Goal: Check status: Check status

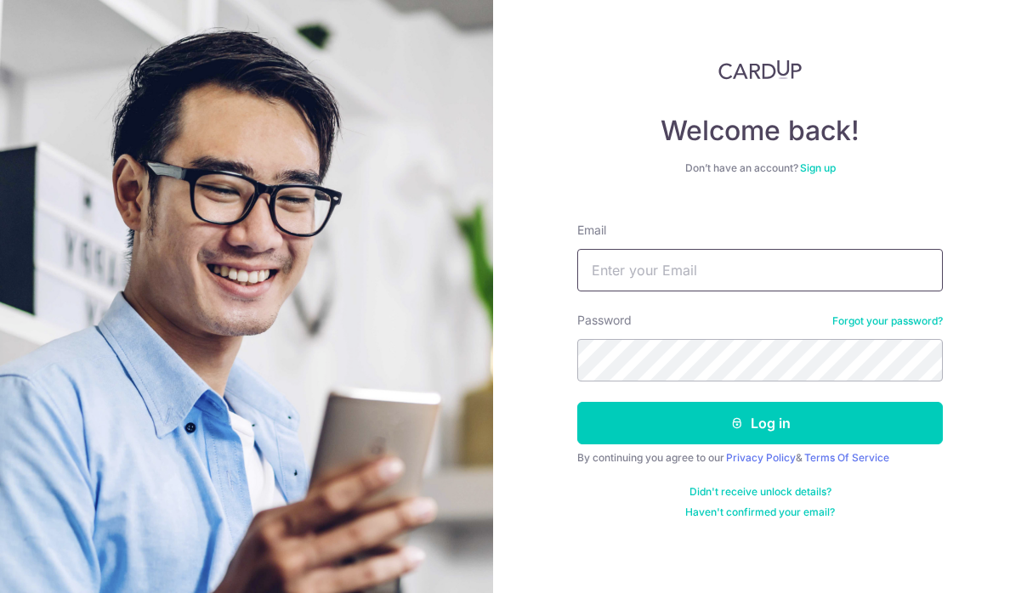
type input "[EMAIL_ADDRESS][DOMAIN_NAME]"
click at [577, 402] on button "Log in" at bounding box center [759, 423] width 365 height 42
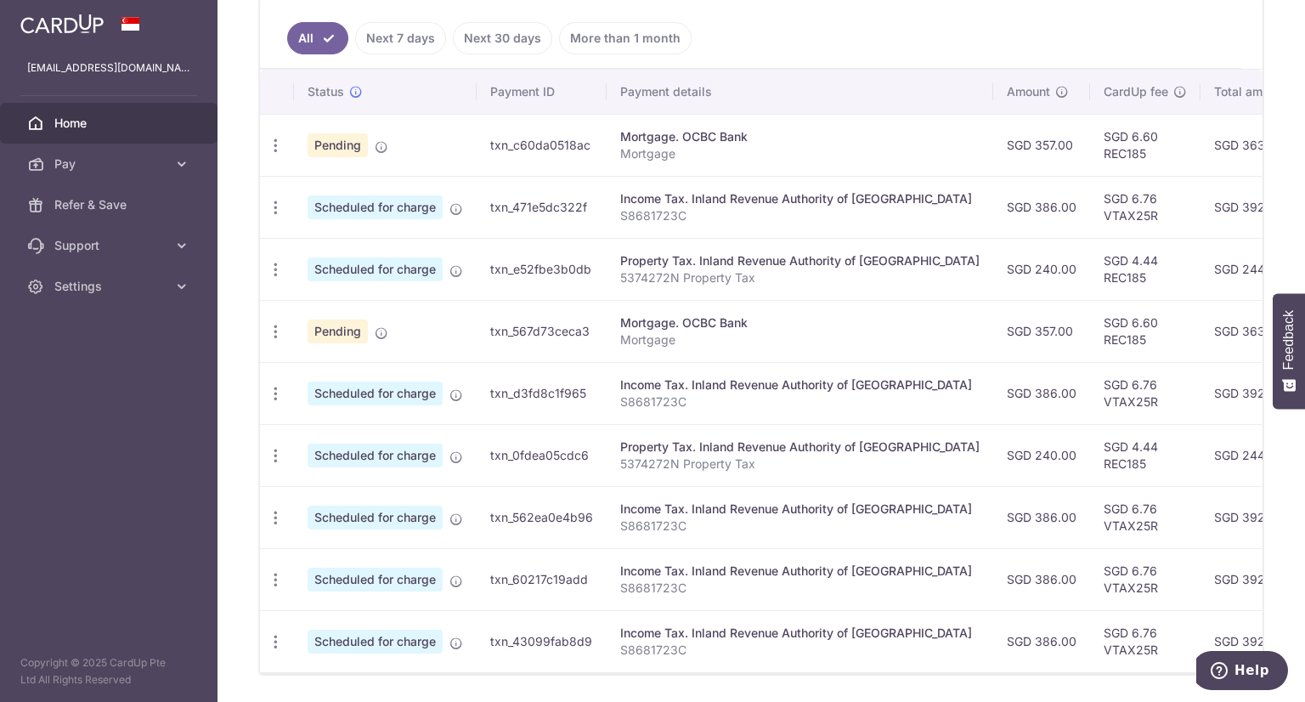
scroll to position [428, 0]
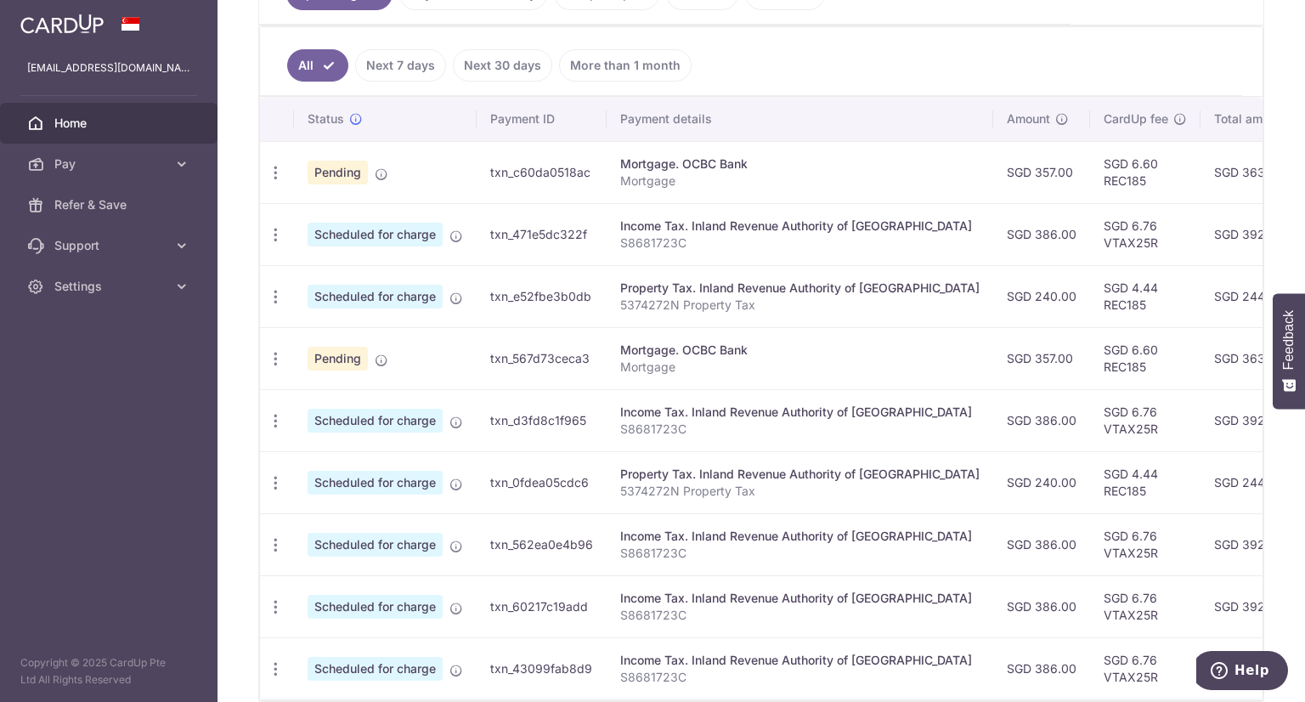
click at [401, 65] on link "Next 7 days" at bounding box center [400, 65] width 91 height 32
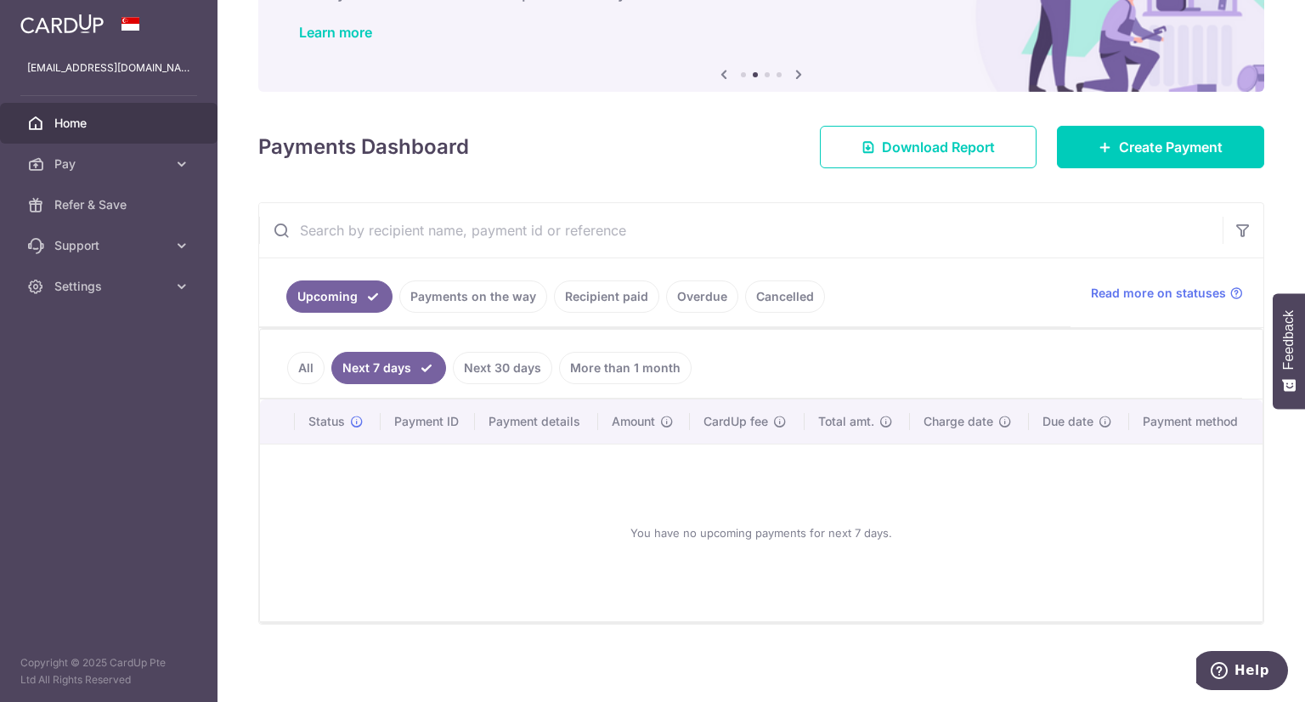
click at [487, 368] on link "Next 30 days" at bounding box center [502, 368] width 99 height 32
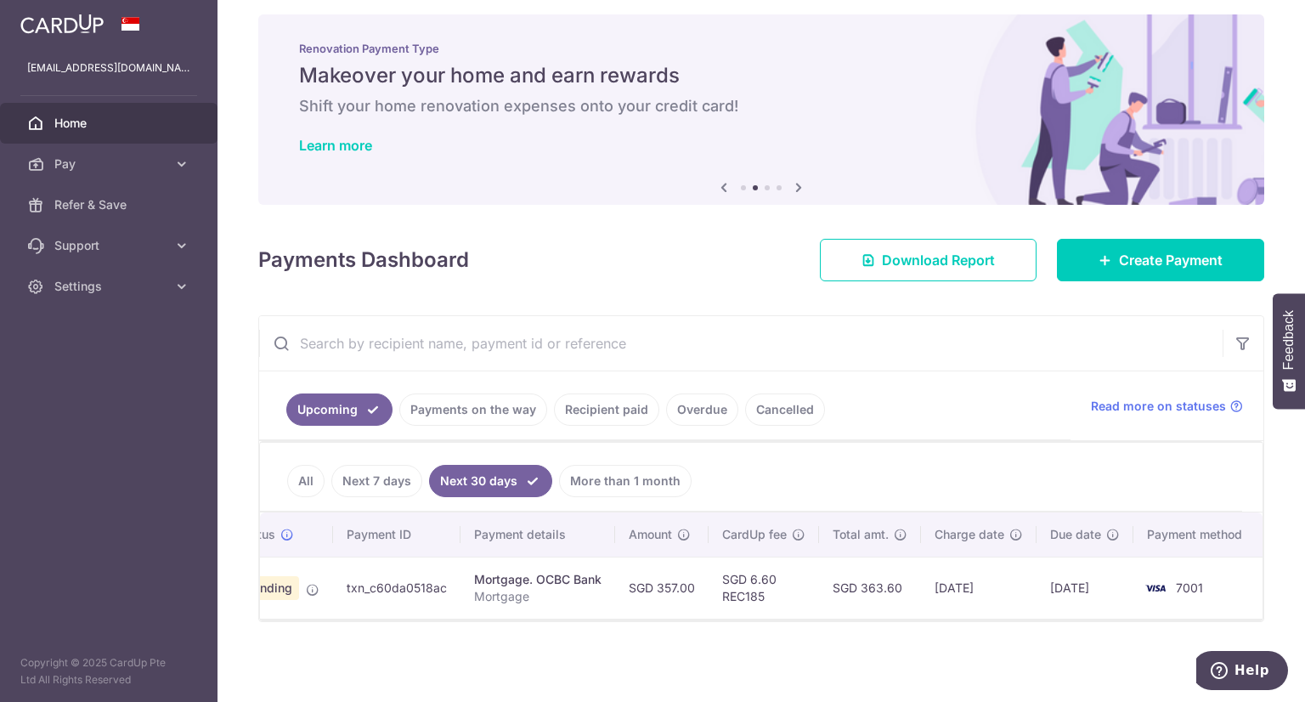
scroll to position [0, 0]
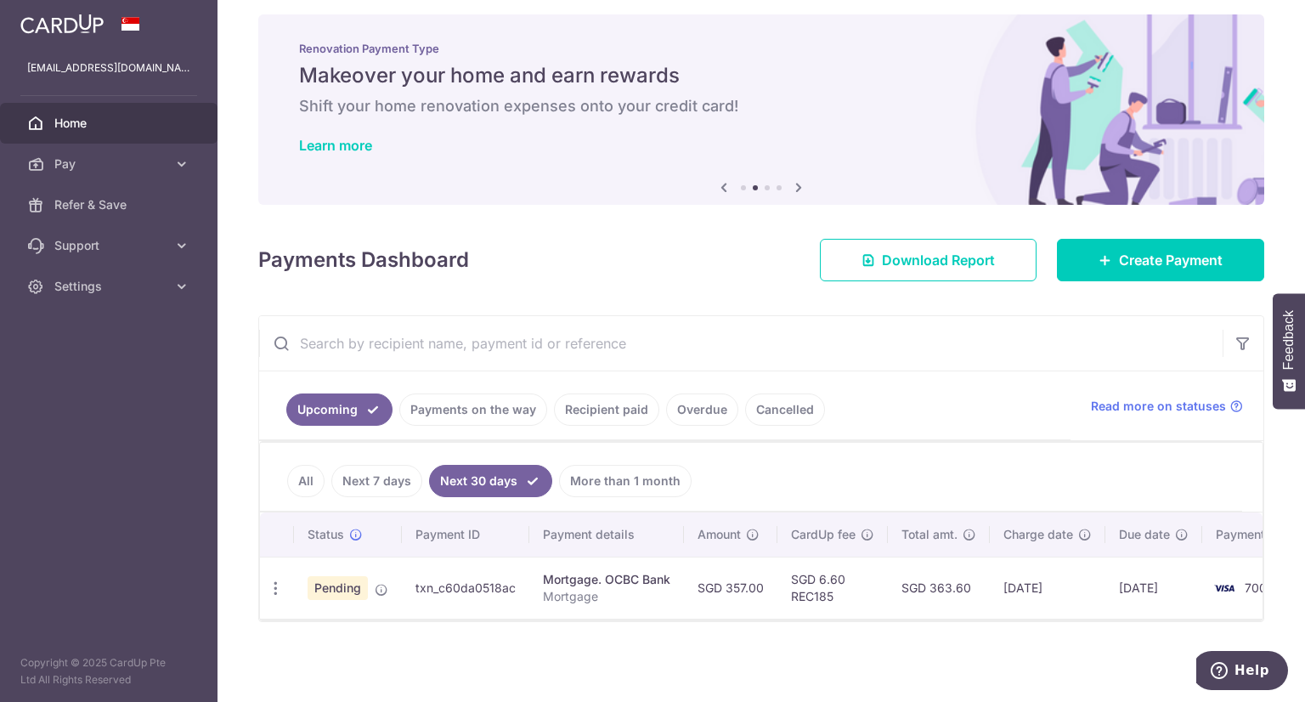
click at [470, 395] on link "Payments on the way" at bounding box center [473, 409] width 148 height 32
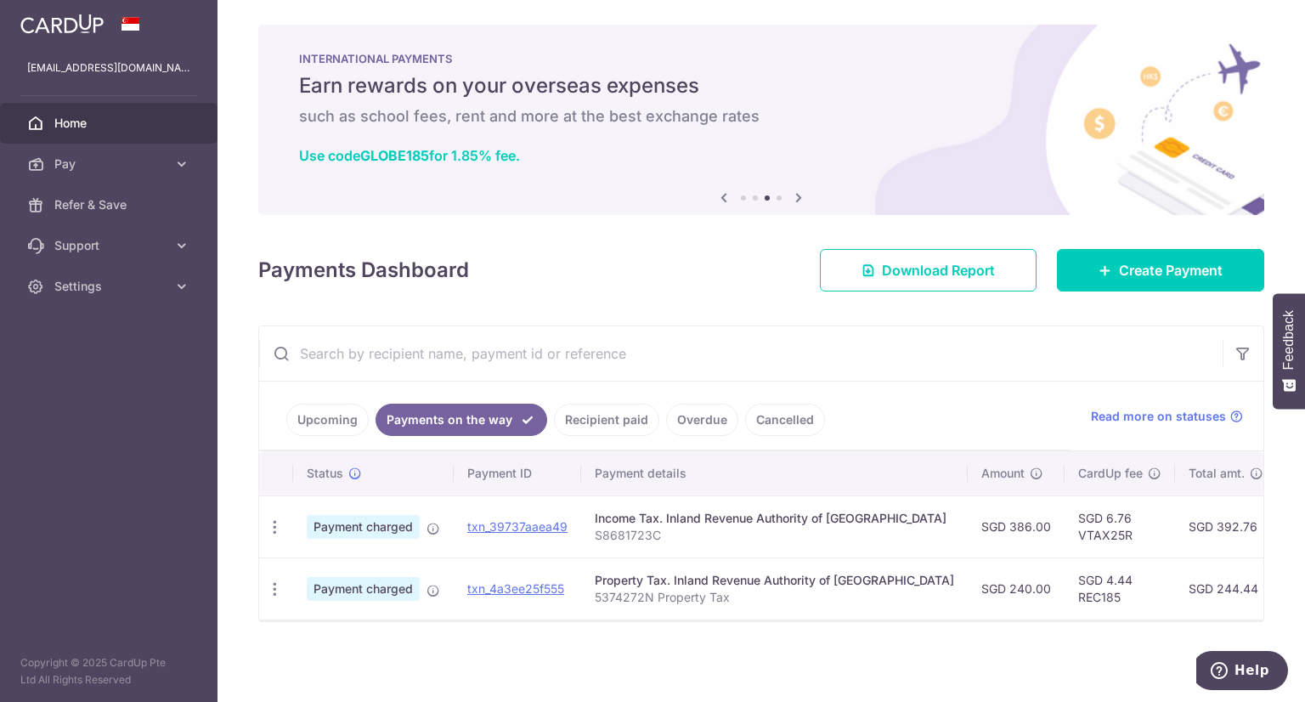
click at [627, 405] on link "Recipient paid" at bounding box center [606, 420] width 105 height 32
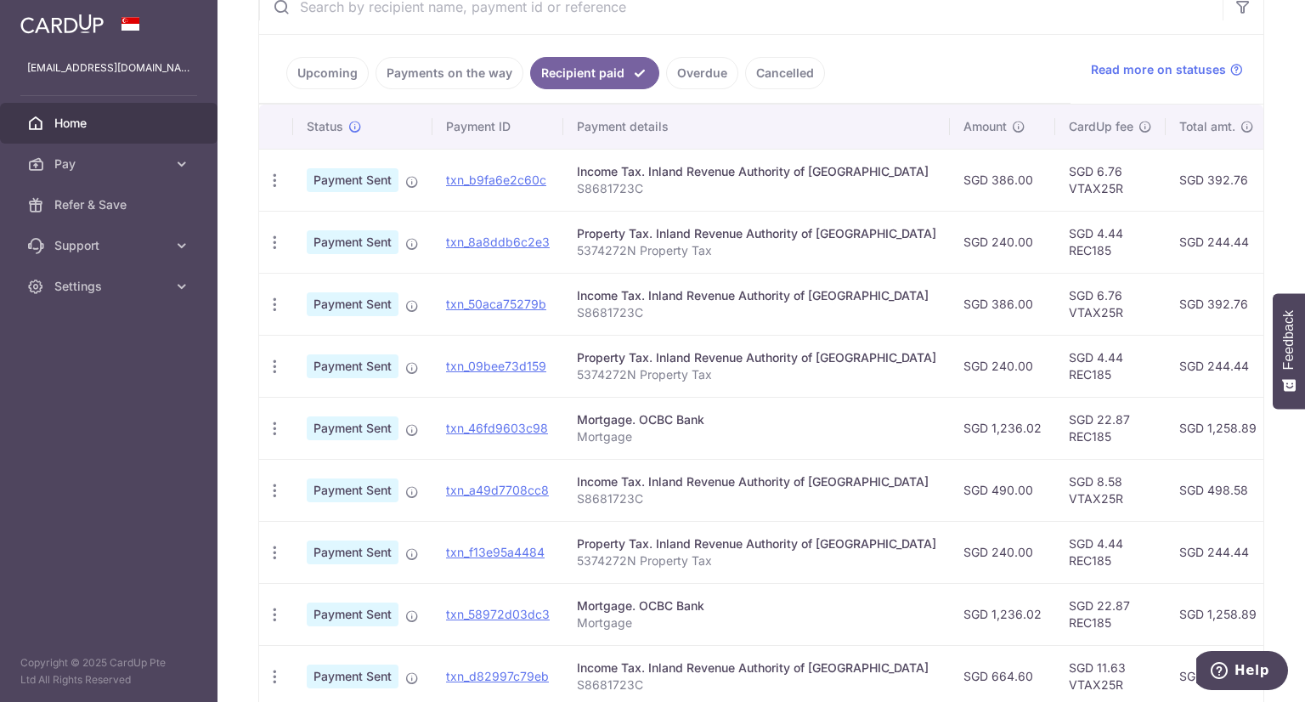
scroll to position [264, 0]
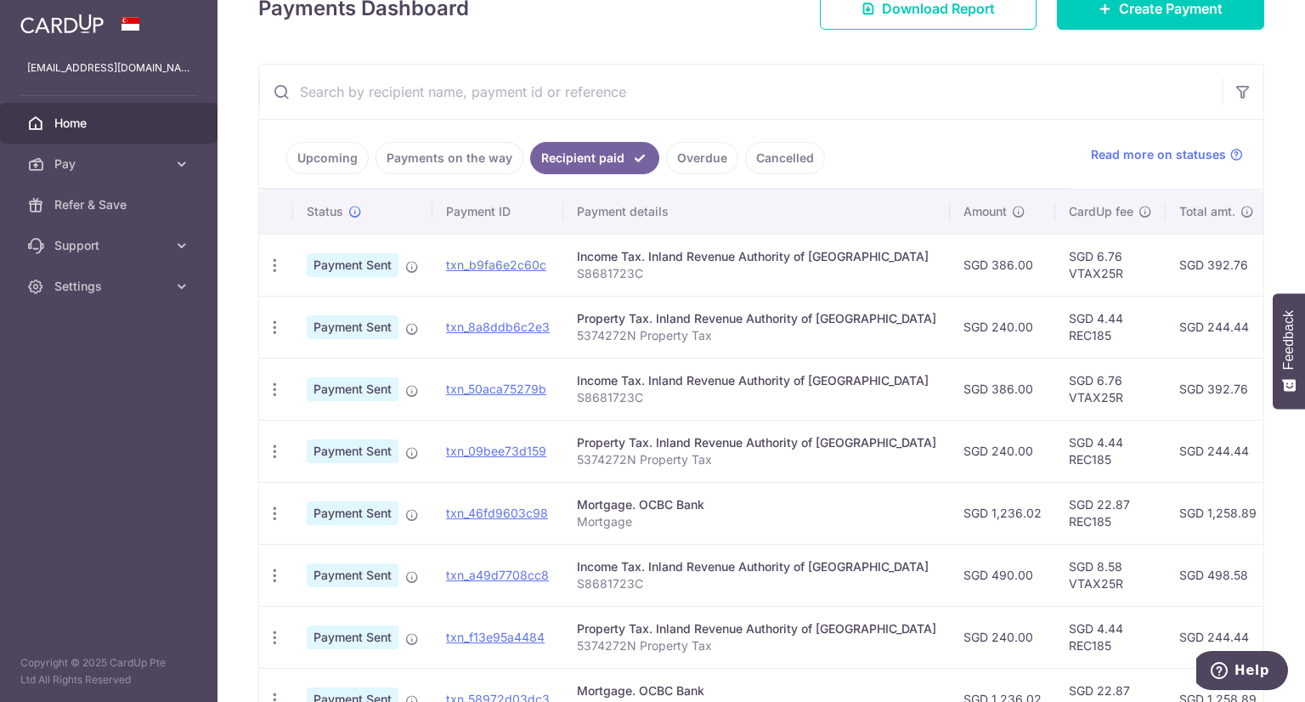
click at [698, 152] on link "Overdue" at bounding box center [702, 158] width 72 height 32
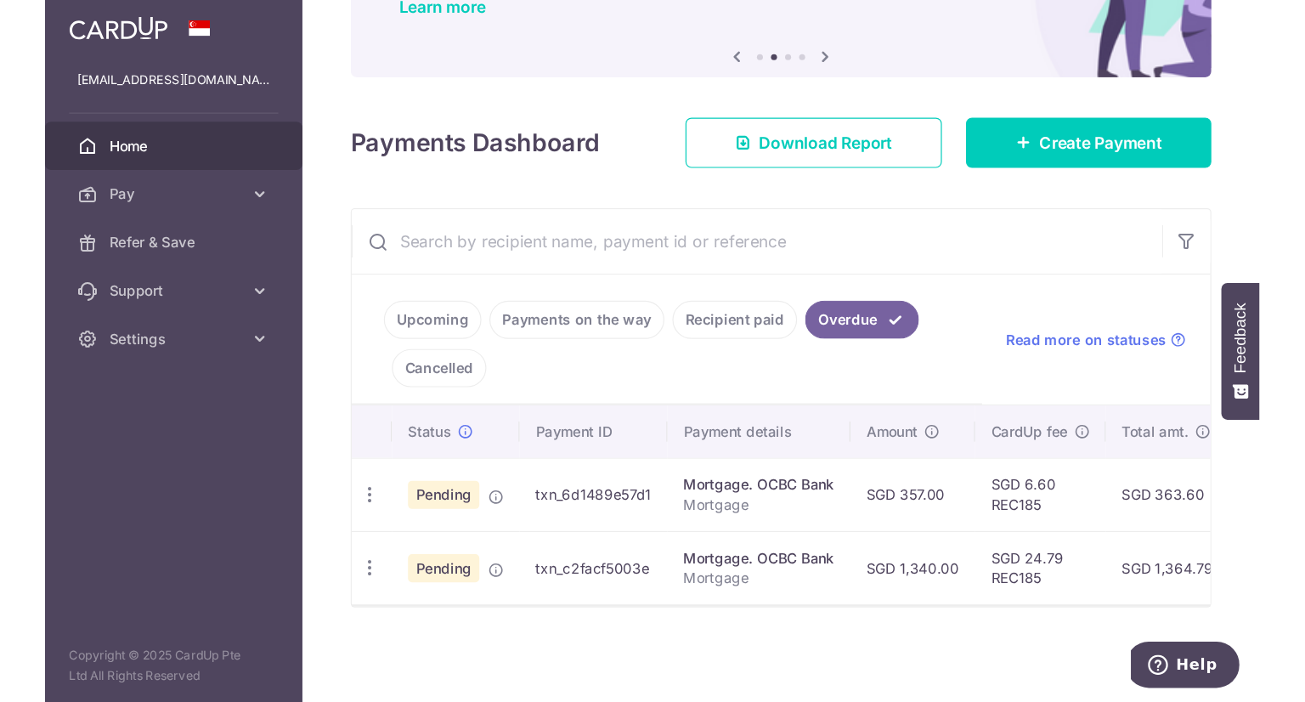
scroll to position [158, 0]
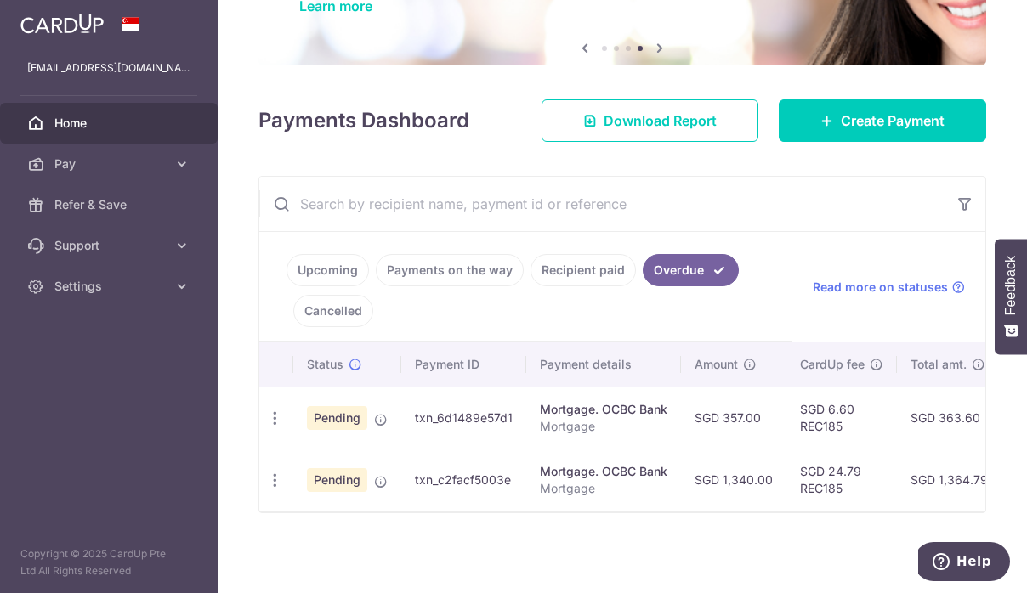
drag, startPoint x: 870, startPoint y: 190, endPoint x: 863, endPoint y: 199, distance: 10.9
click at [870, 190] on input "text" at bounding box center [601, 204] width 685 height 54
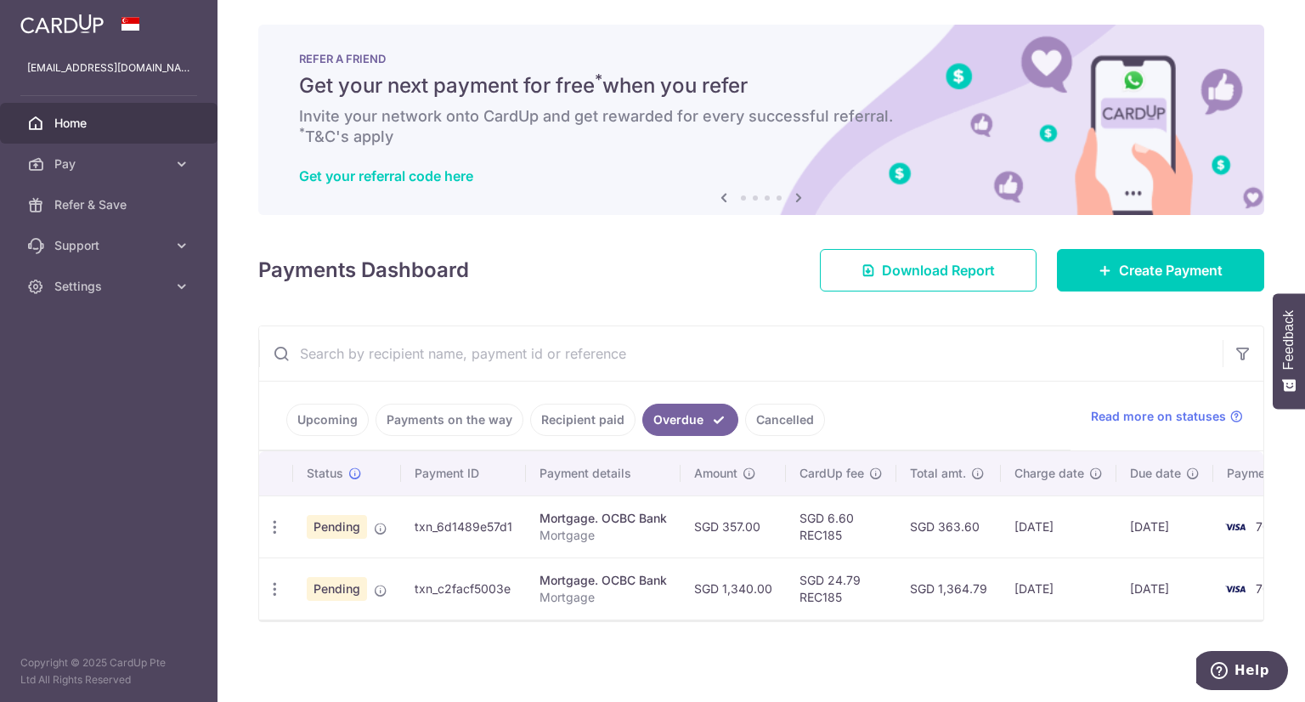
scroll to position [0, 0]
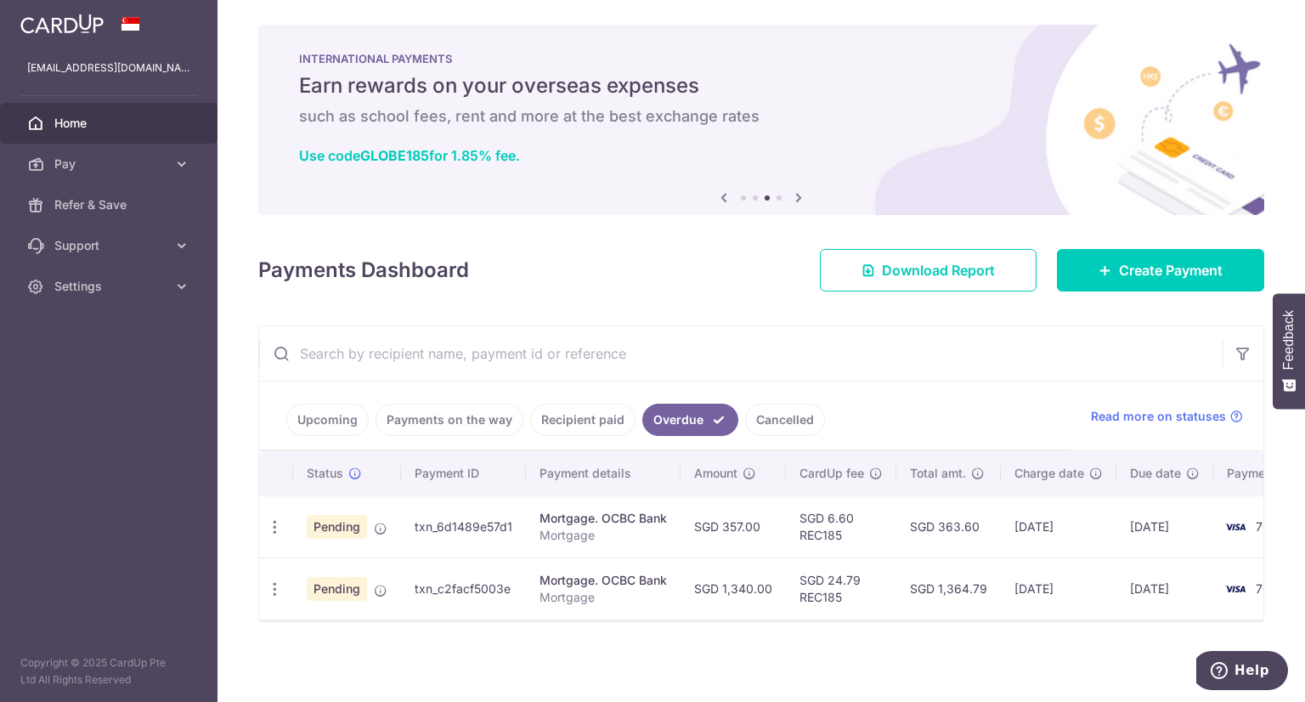
click at [1026, 309] on div "× Pause Schedule Pause all future payments in this series Pause just this one p…" at bounding box center [762, 351] width 1088 height 702
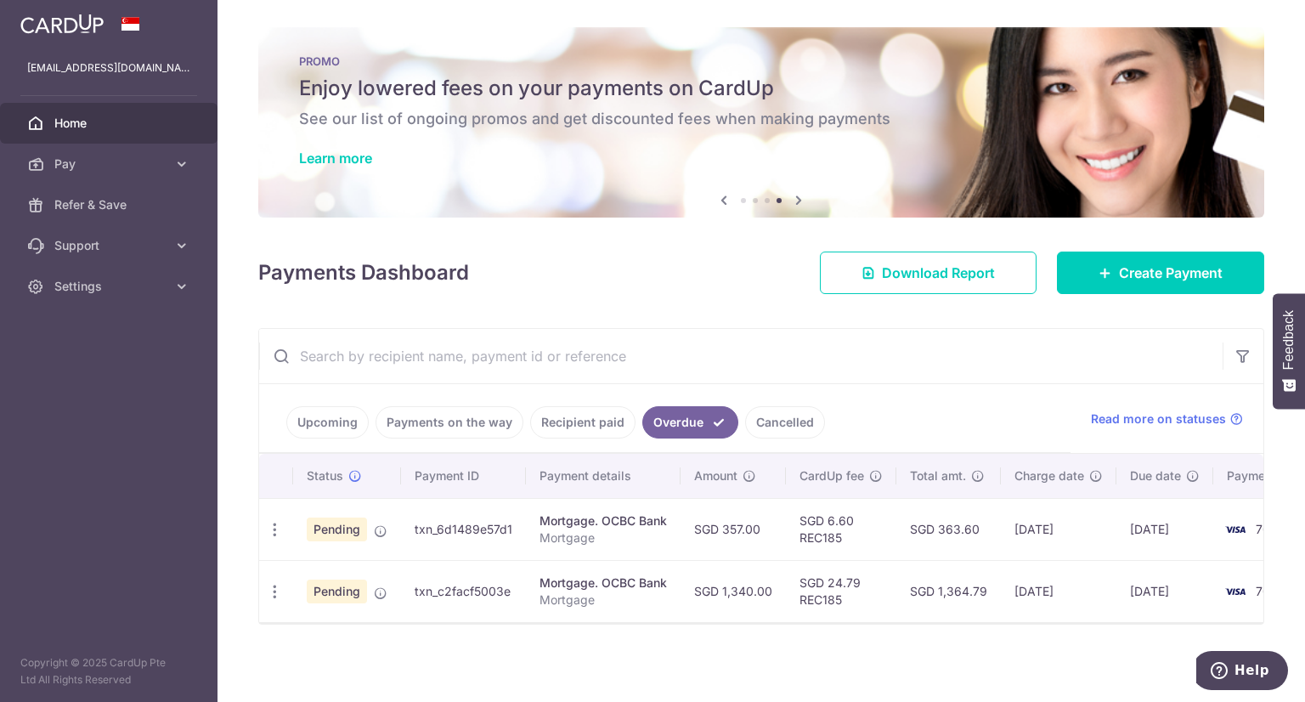
click at [340, 424] on link "Upcoming" at bounding box center [327, 422] width 82 height 32
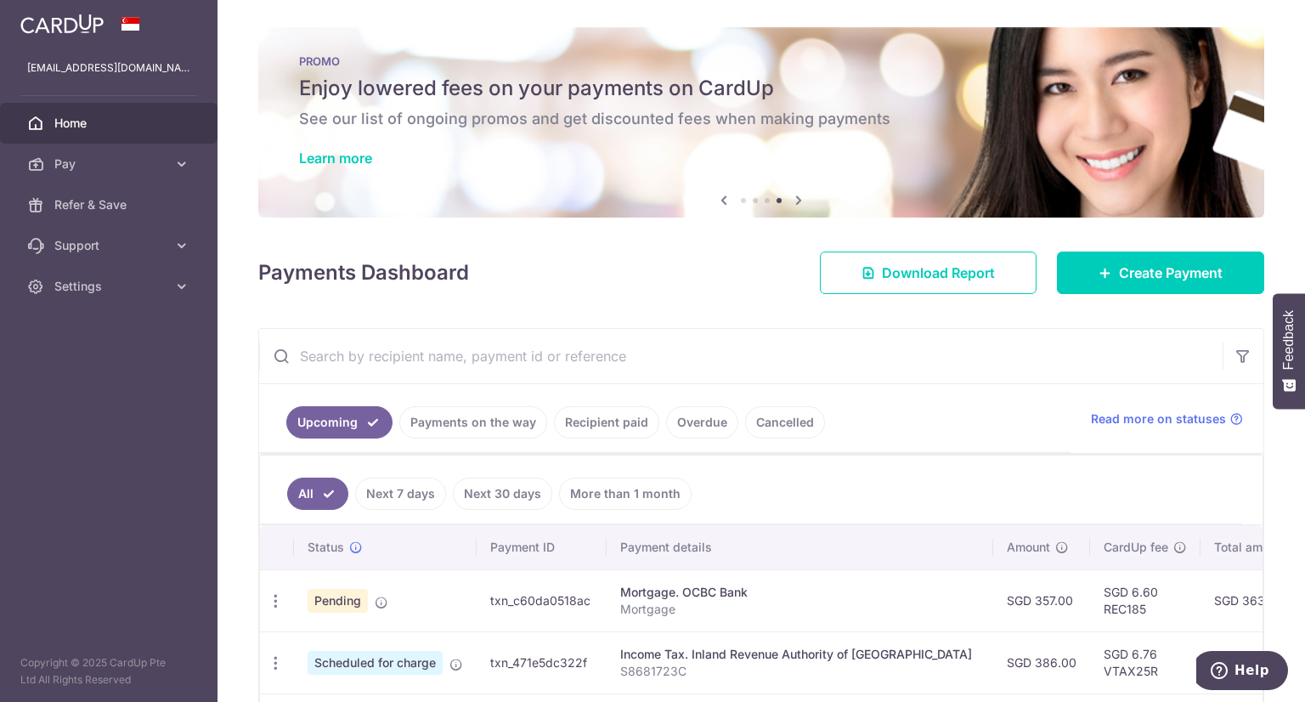
click at [857, 338] on input "text" at bounding box center [741, 356] width 964 height 54
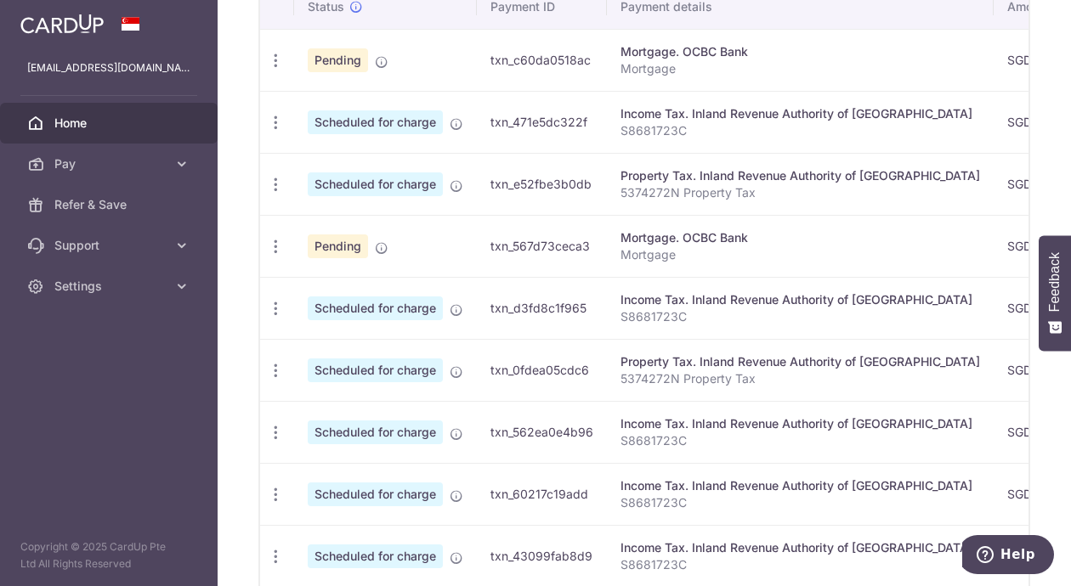
scroll to position [585, 0]
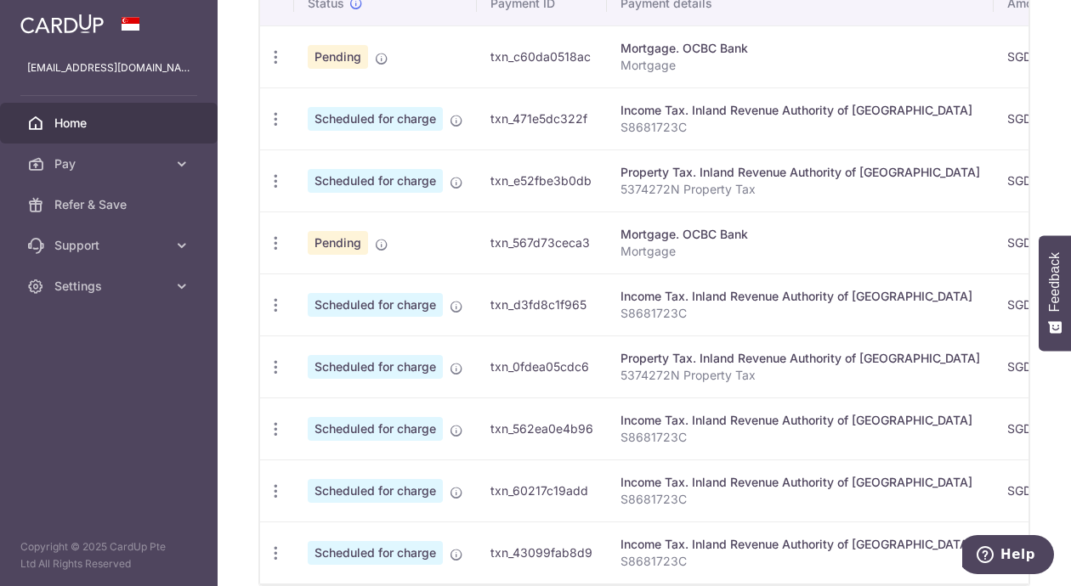
click at [8, 375] on aside "[EMAIL_ADDRESS][DOMAIN_NAME] Home Pay Payments Recipients Cards Refer & Save Su…" at bounding box center [109, 293] width 218 height 586
